Goal: Find specific page/section: Find specific page/section

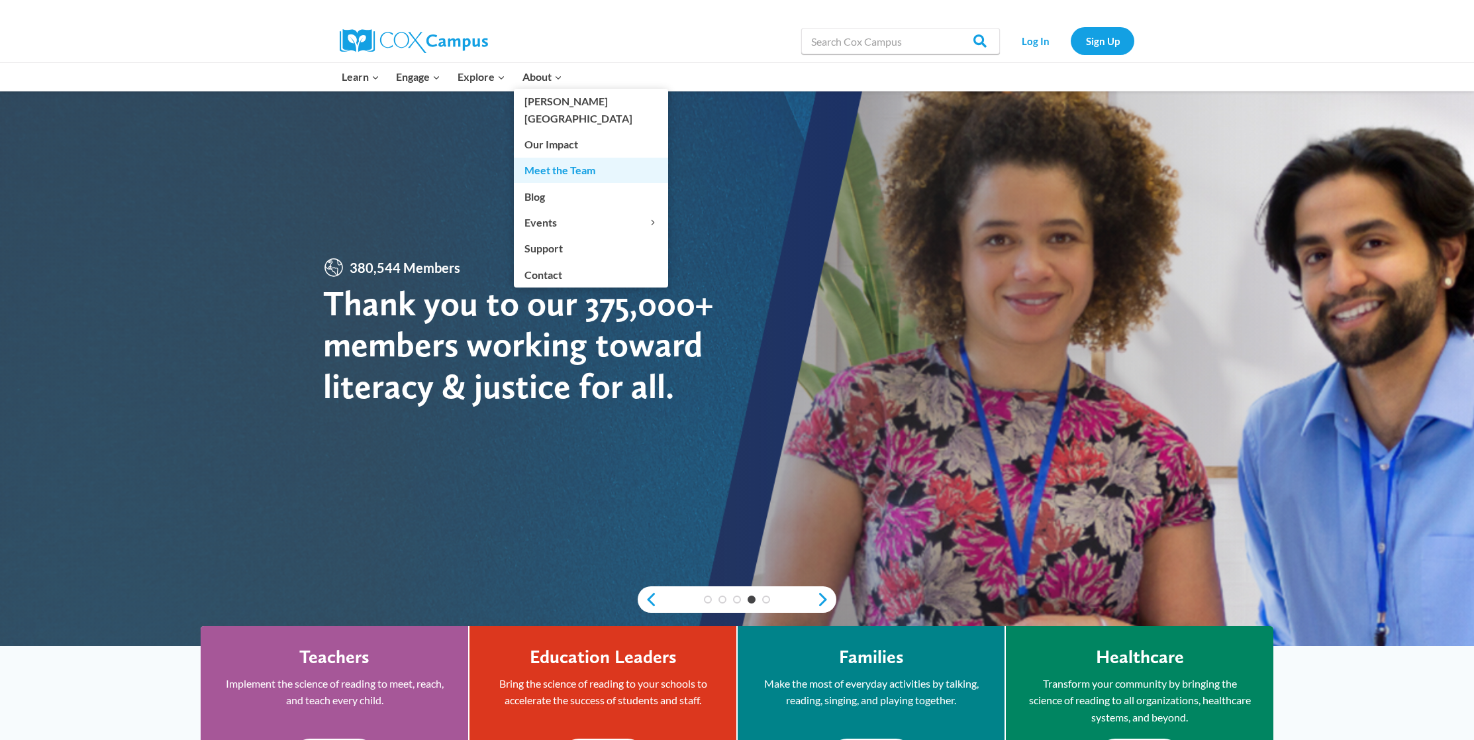
click at [573, 158] on link "Meet the Team" at bounding box center [591, 170] width 154 height 25
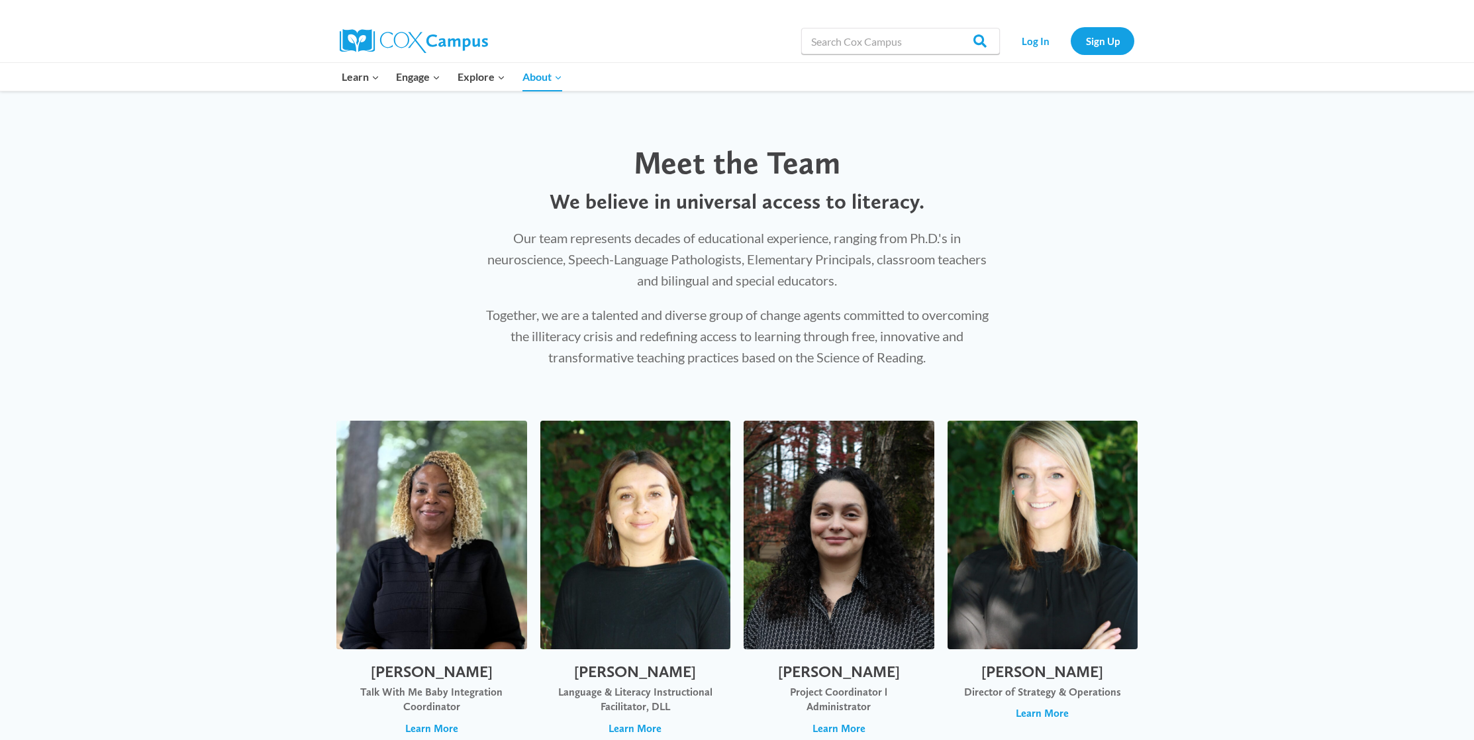
click at [1247, 190] on div "Meet the Team We believe in universal access to literacy. Our team represents d…" at bounding box center [737, 242] width 1474 height 303
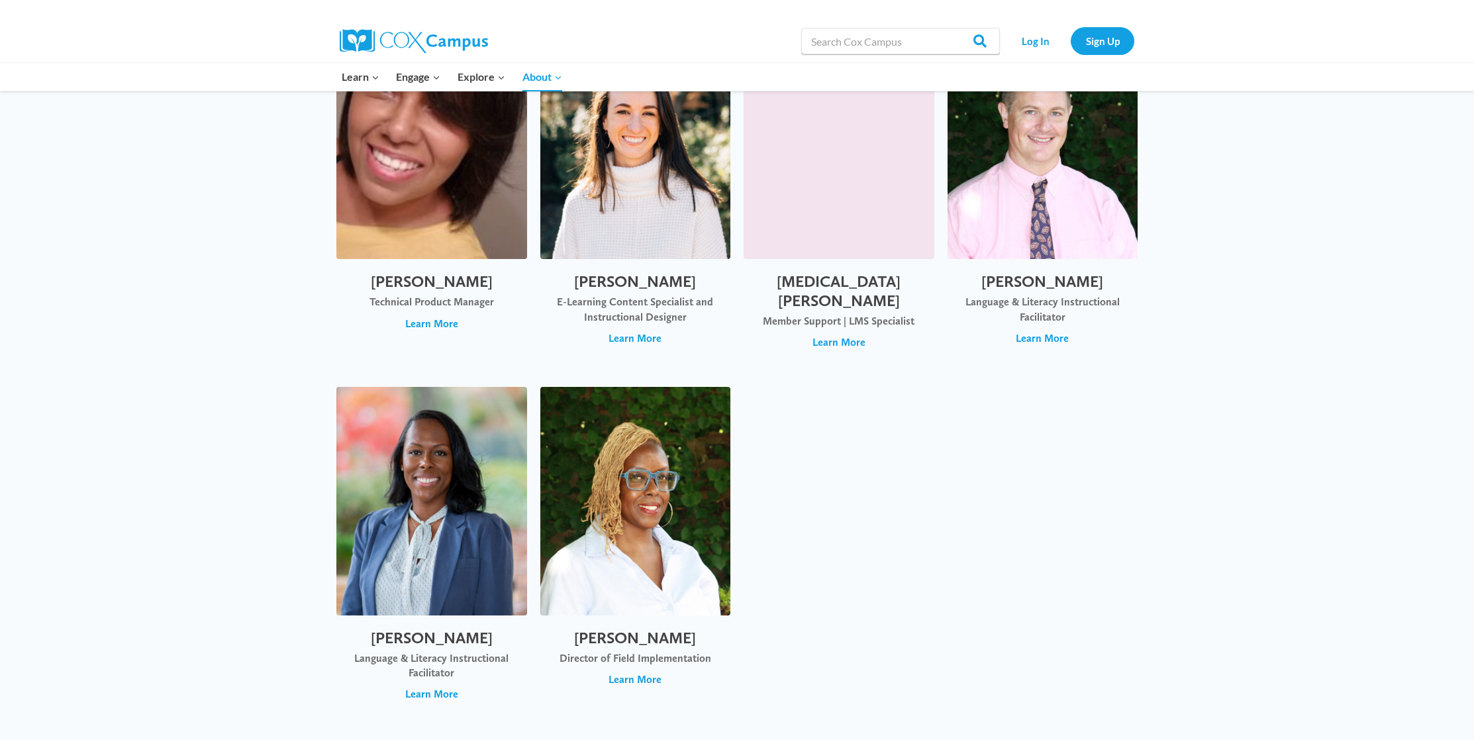
scroll to position [4330, 0]
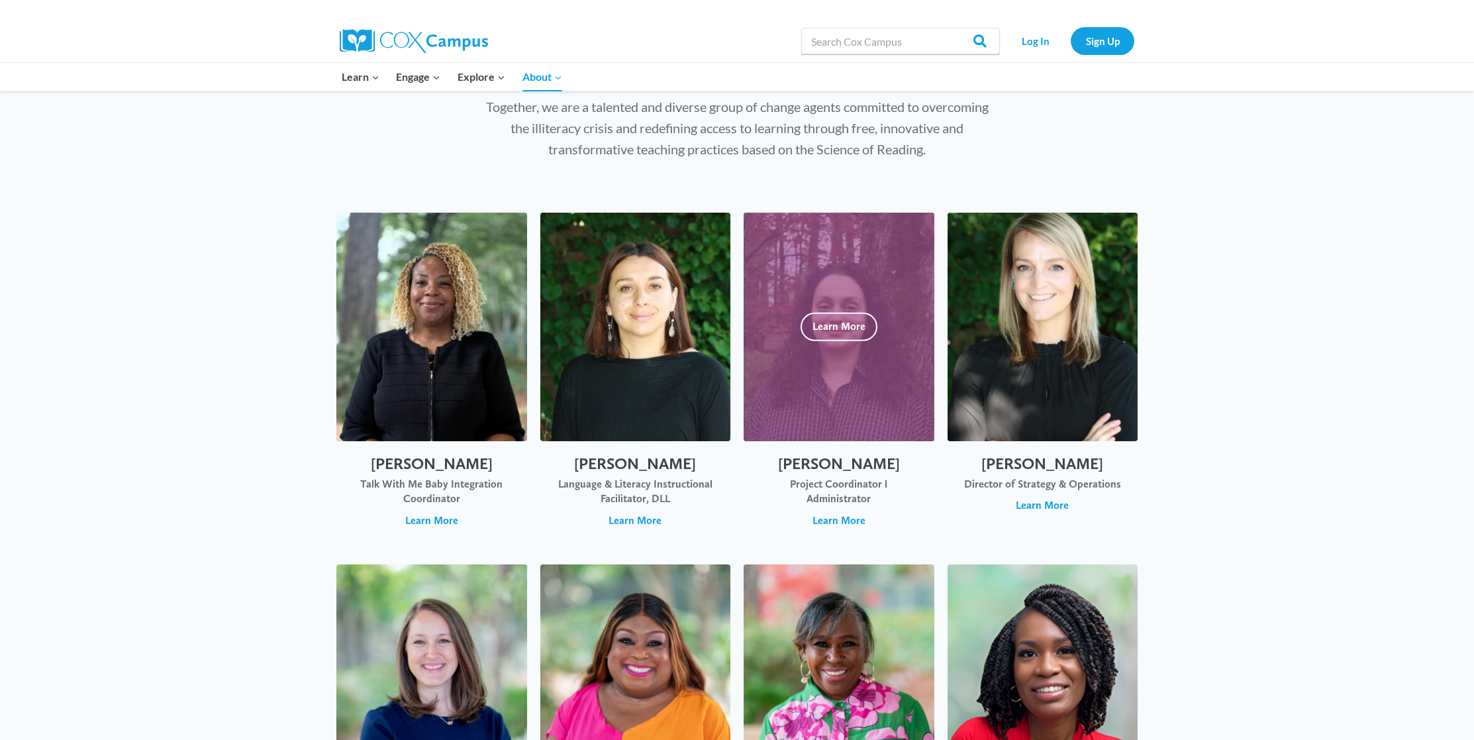
scroll to position [206, 0]
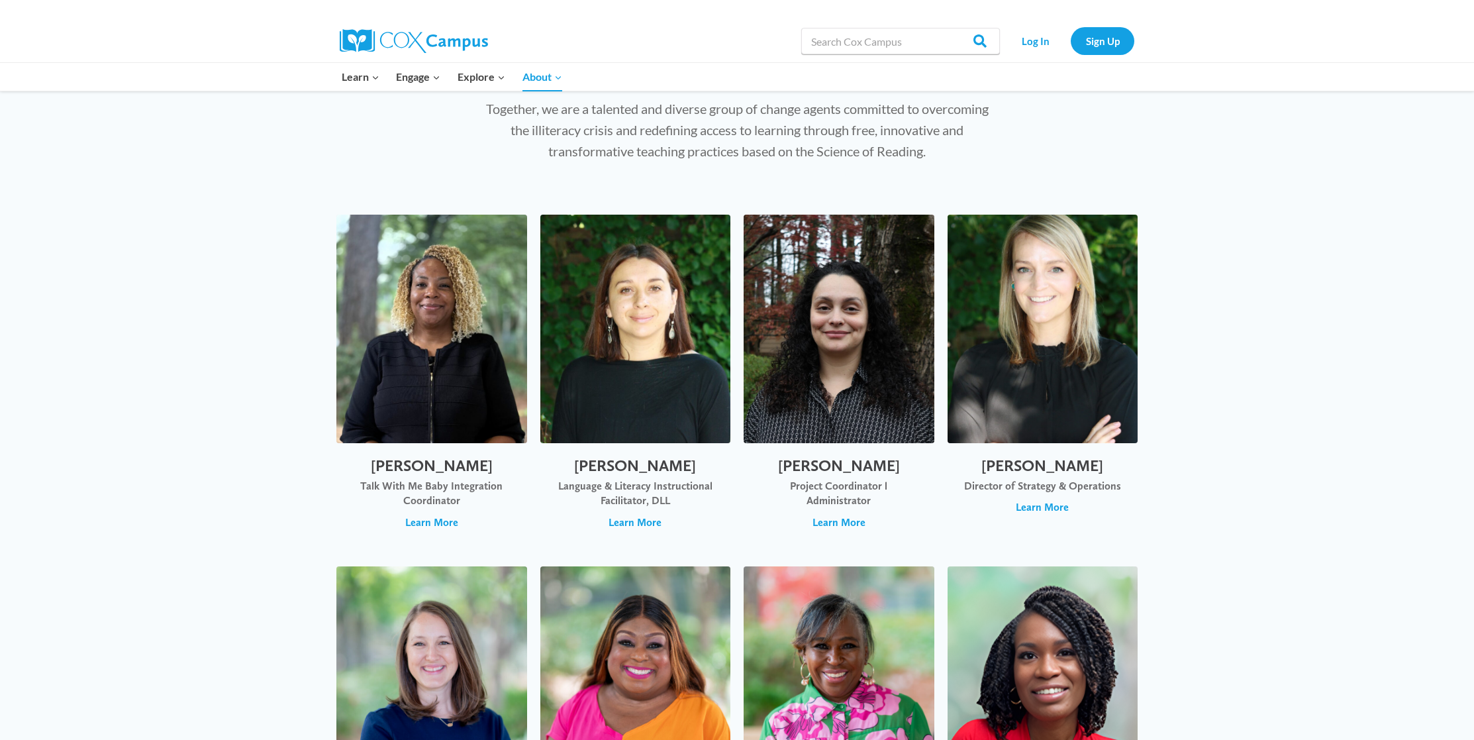
click at [1277, 174] on div "Meet the Team We believe in universal access to literacy. Our team represents d…" at bounding box center [737, 36] width 1474 height 303
click at [1300, 120] on div "Meet the Team We believe in universal access to literacy. Our team represents d…" at bounding box center [737, 36] width 1474 height 303
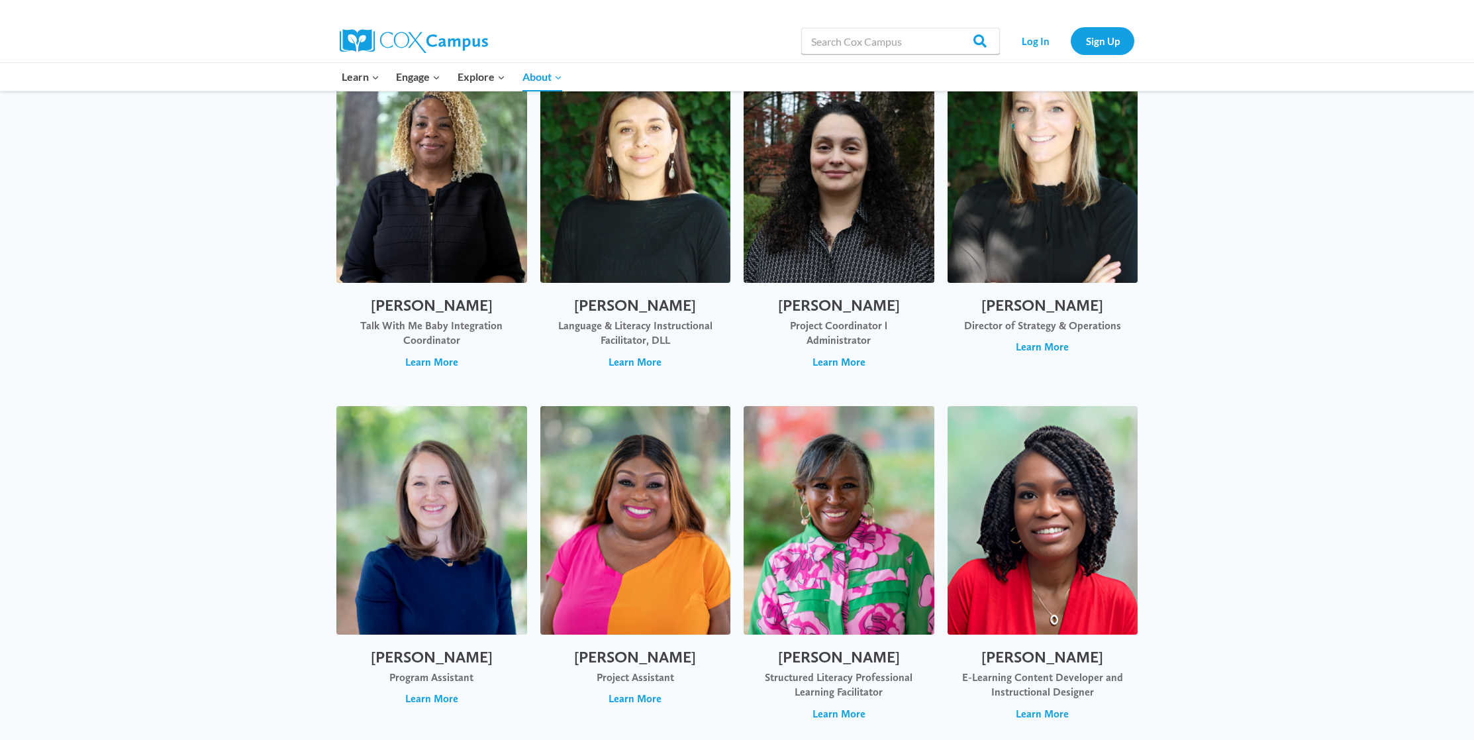
scroll to position [397, 0]
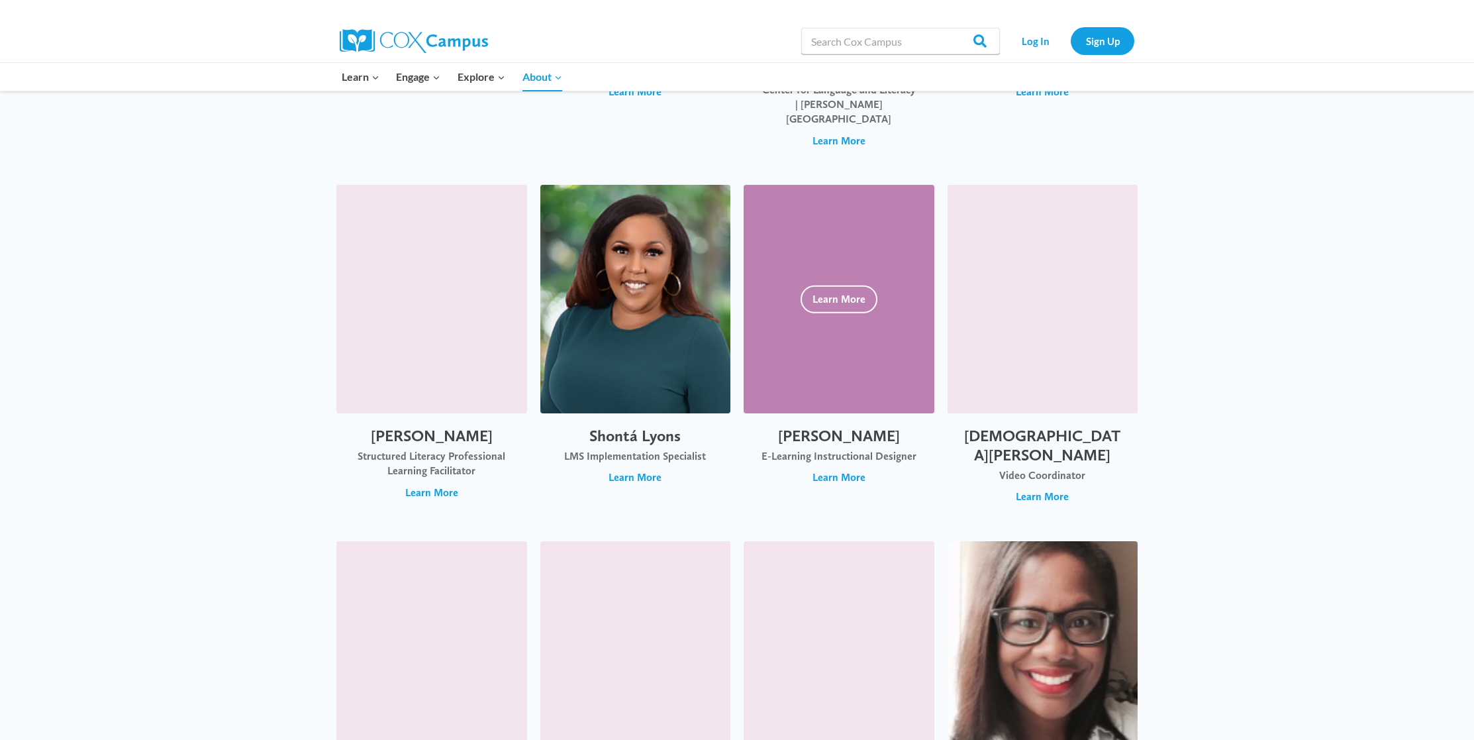
scroll to position [2760, 0]
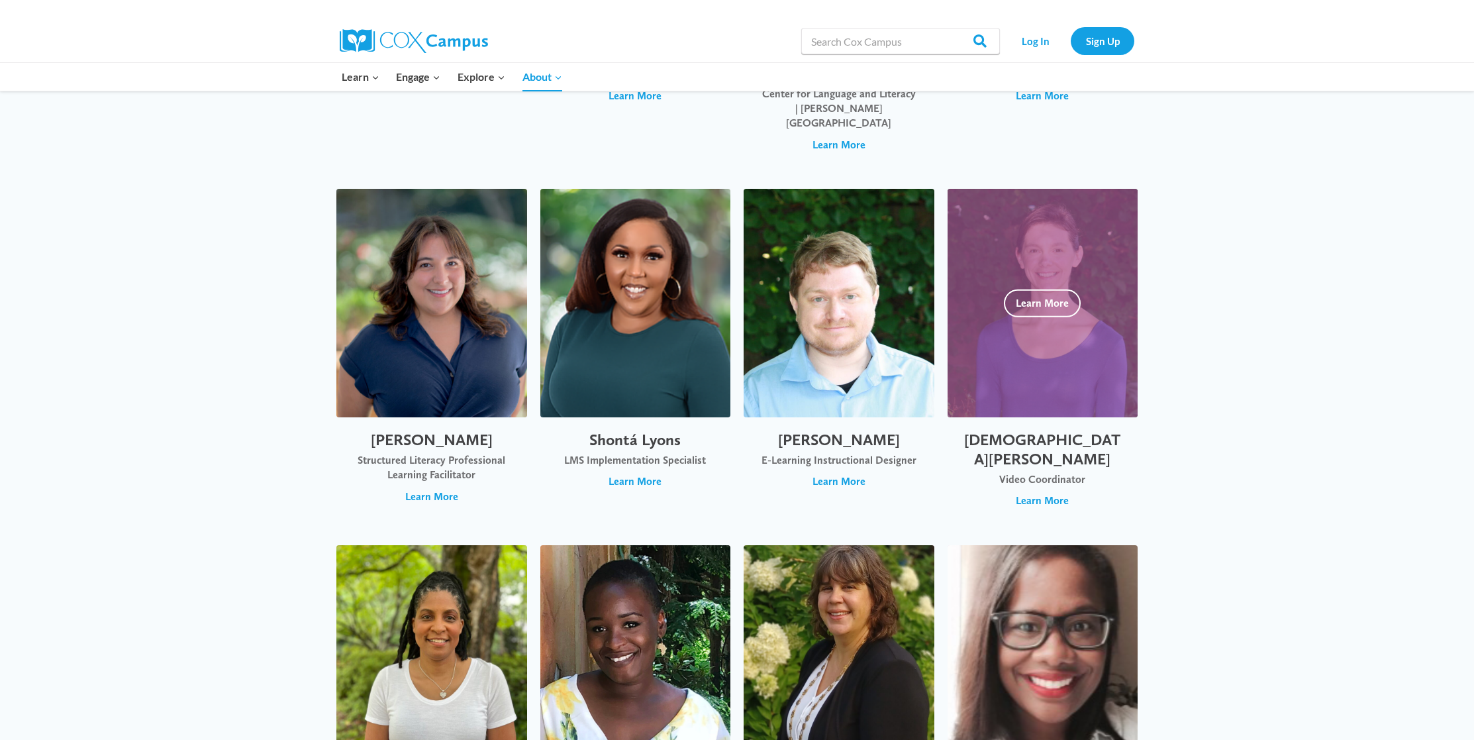
click at [1085, 259] on div at bounding box center [1042, 303] width 191 height 228
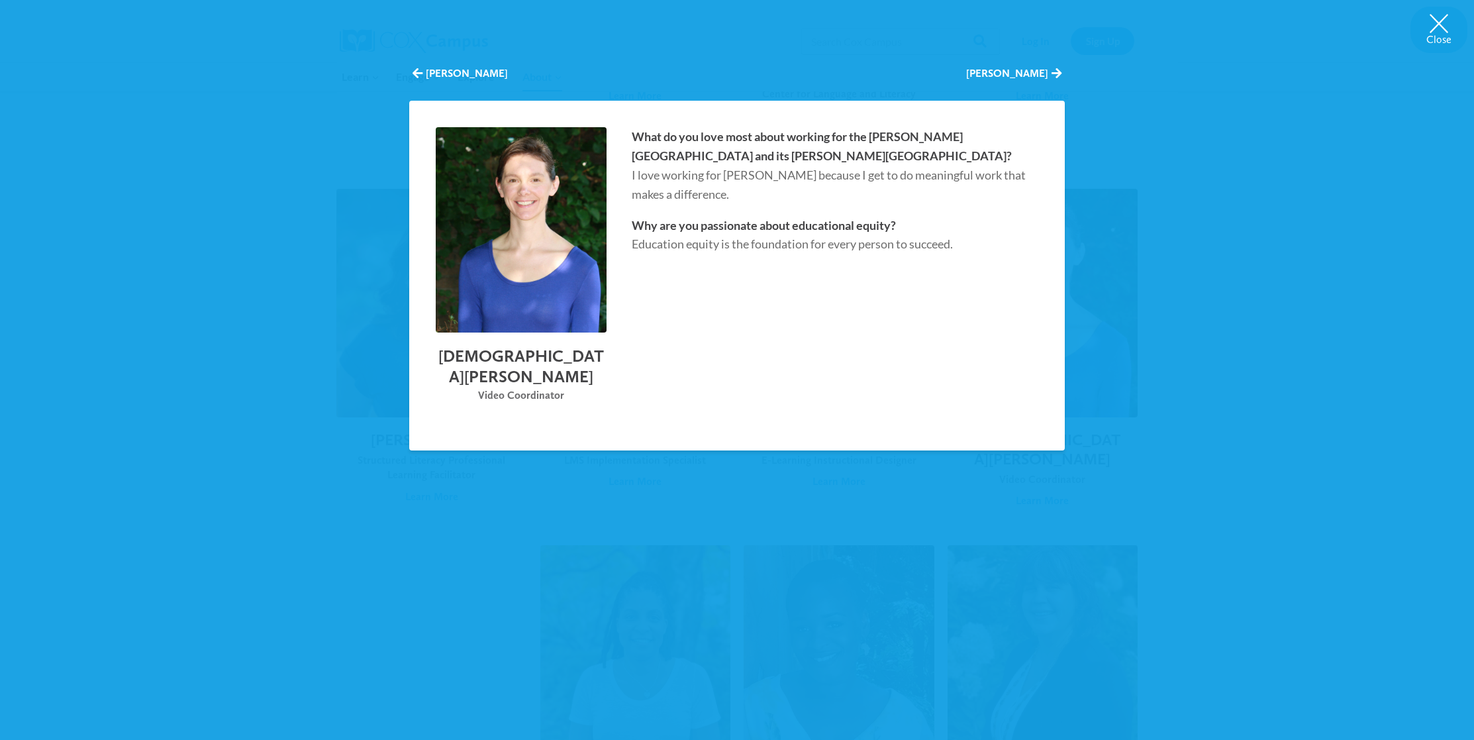
drag, startPoint x: 1273, startPoint y: 341, endPoint x: 1196, endPoint y: 372, distance: 82.3
click at [1265, 341] on div "Close [PERSON_NAME] [PERSON_NAME] [DEMOGRAPHIC_DATA][PERSON_NAME] Video Coordin…" at bounding box center [737, 370] width 1474 height 740
